Goal: Transaction & Acquisition: Subscribe to service/newsletter

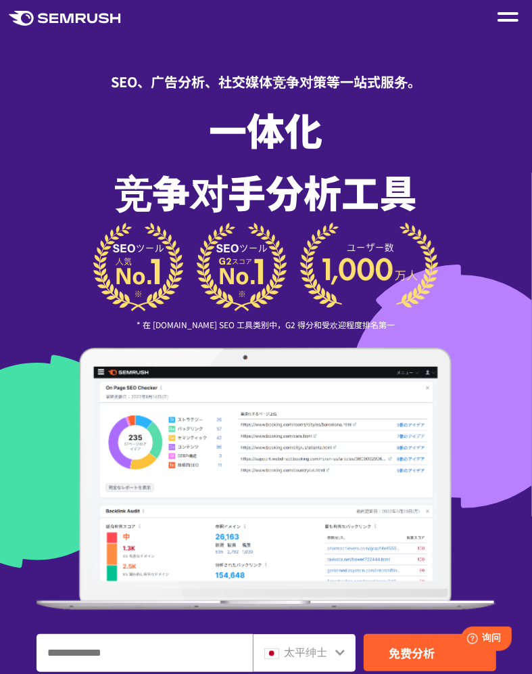
click at [516, 14] on span at bounding box center [508, 13] width 21 height 3
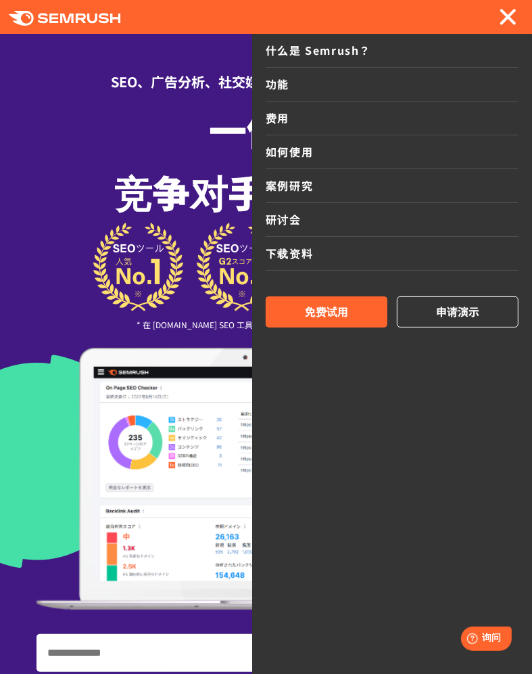
click at [498, 38] on link "什么是 Semrush？" at bounding box center [392, 51] width 253 height 34
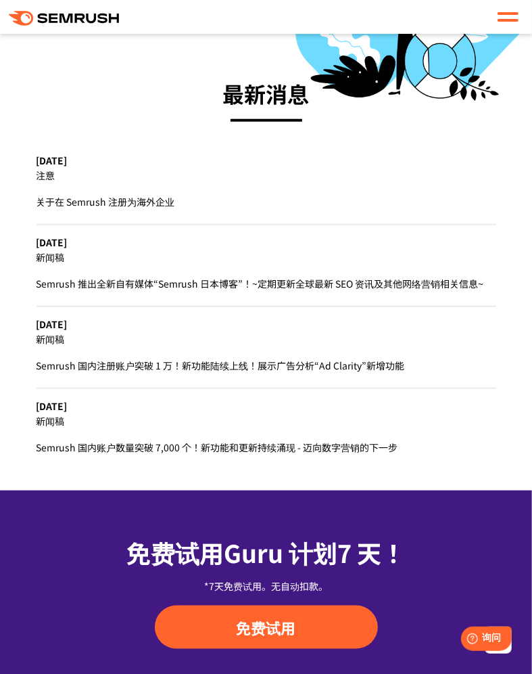
scroll to position [5976, 0]
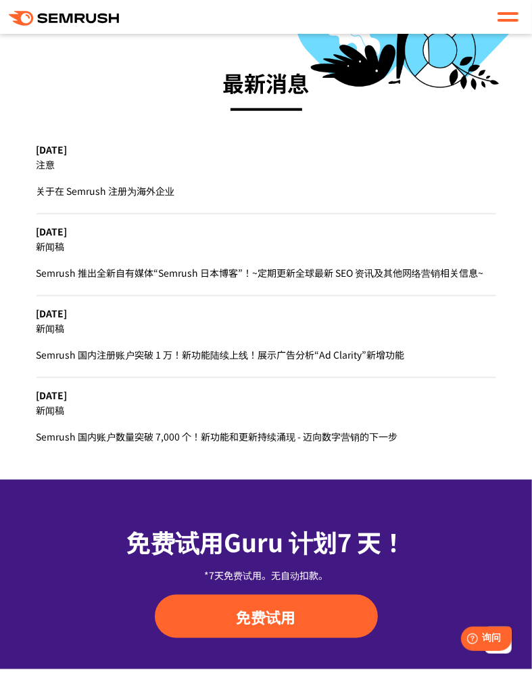
click at [512, 9] on div at bounding box center [508, 17] width 21 height 16
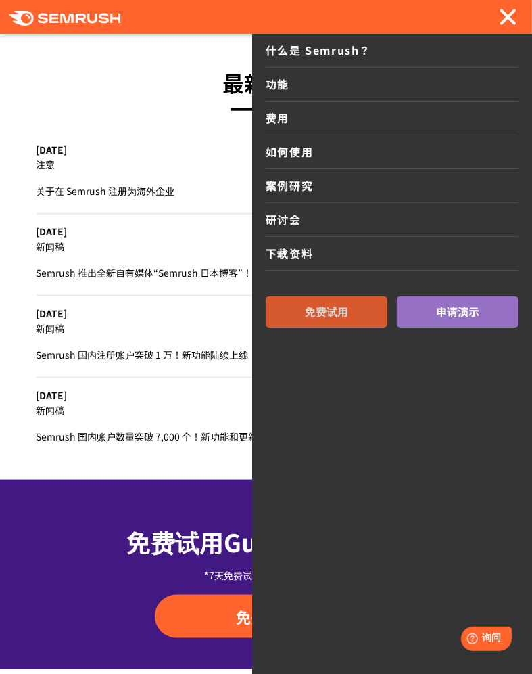
click at [359, 307] on link "免费试用" at bounding box center [327, 311] width 122 height 31
